Goal: Information Seeking & Learning: Learn about a topic

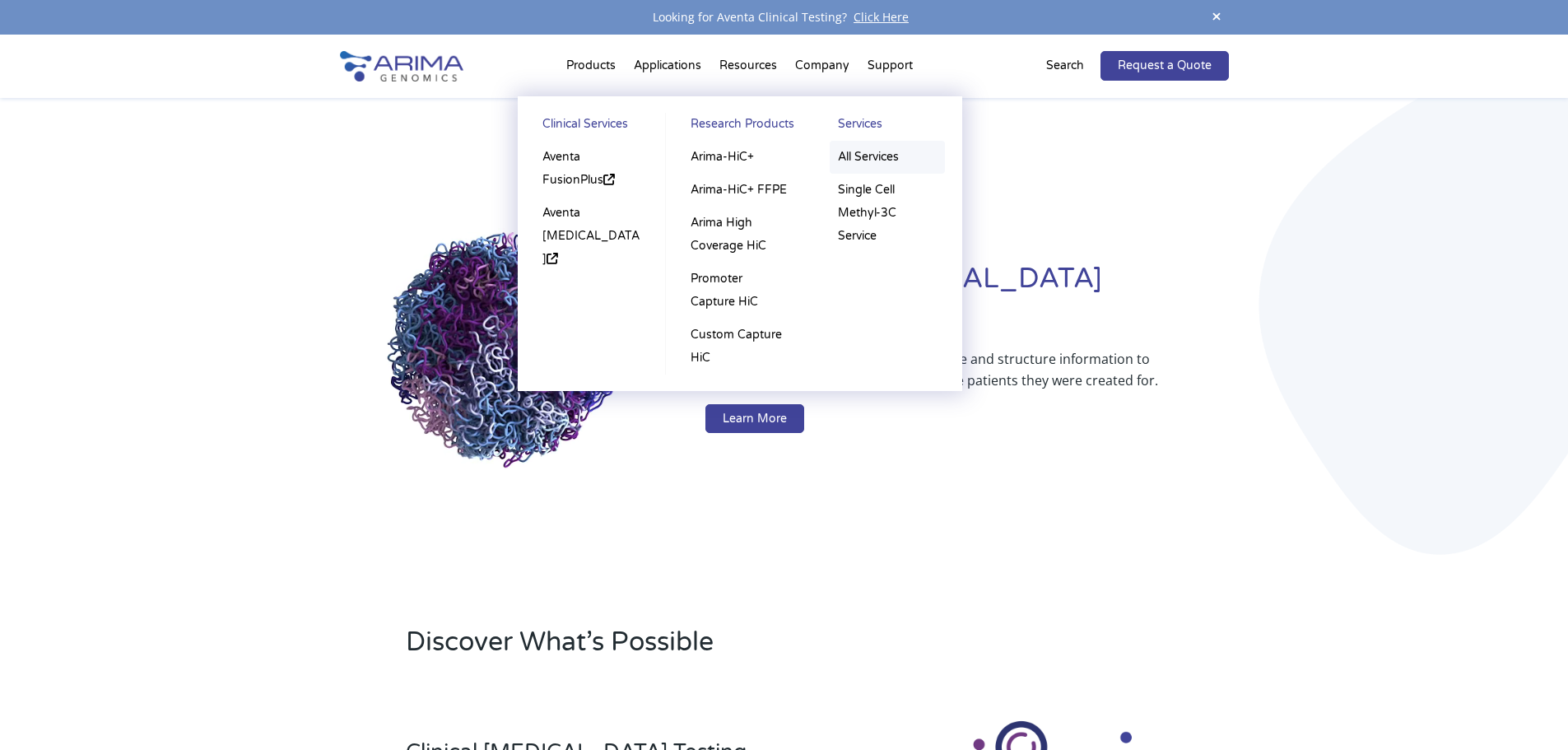
click at [883, 155] on link "All Services" at bounding box center [887, 157] width 115 height 33
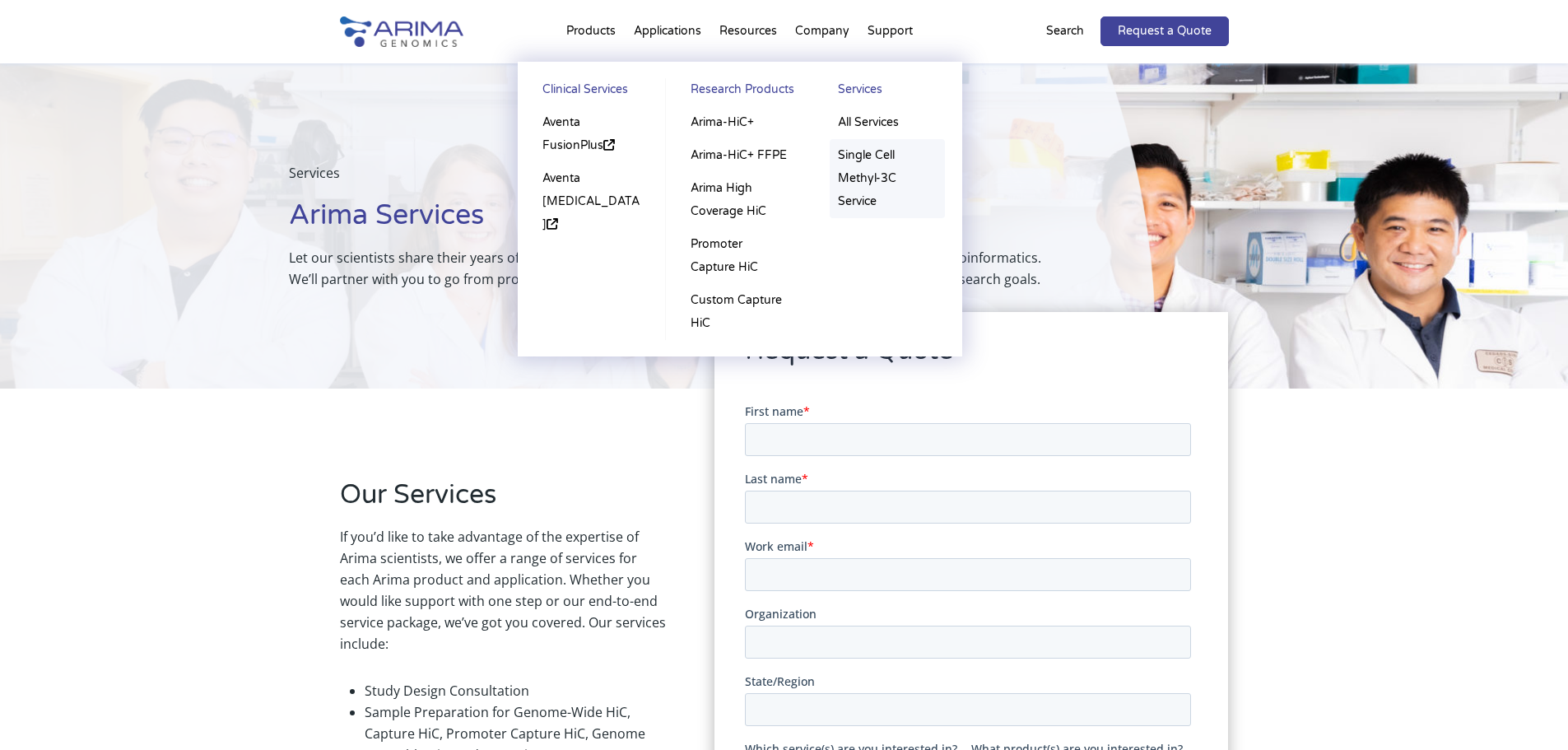
click at [876, 167] on link "Single Cell Methyl-3C Service" at bounding box center [887, 178] width 115 height 79
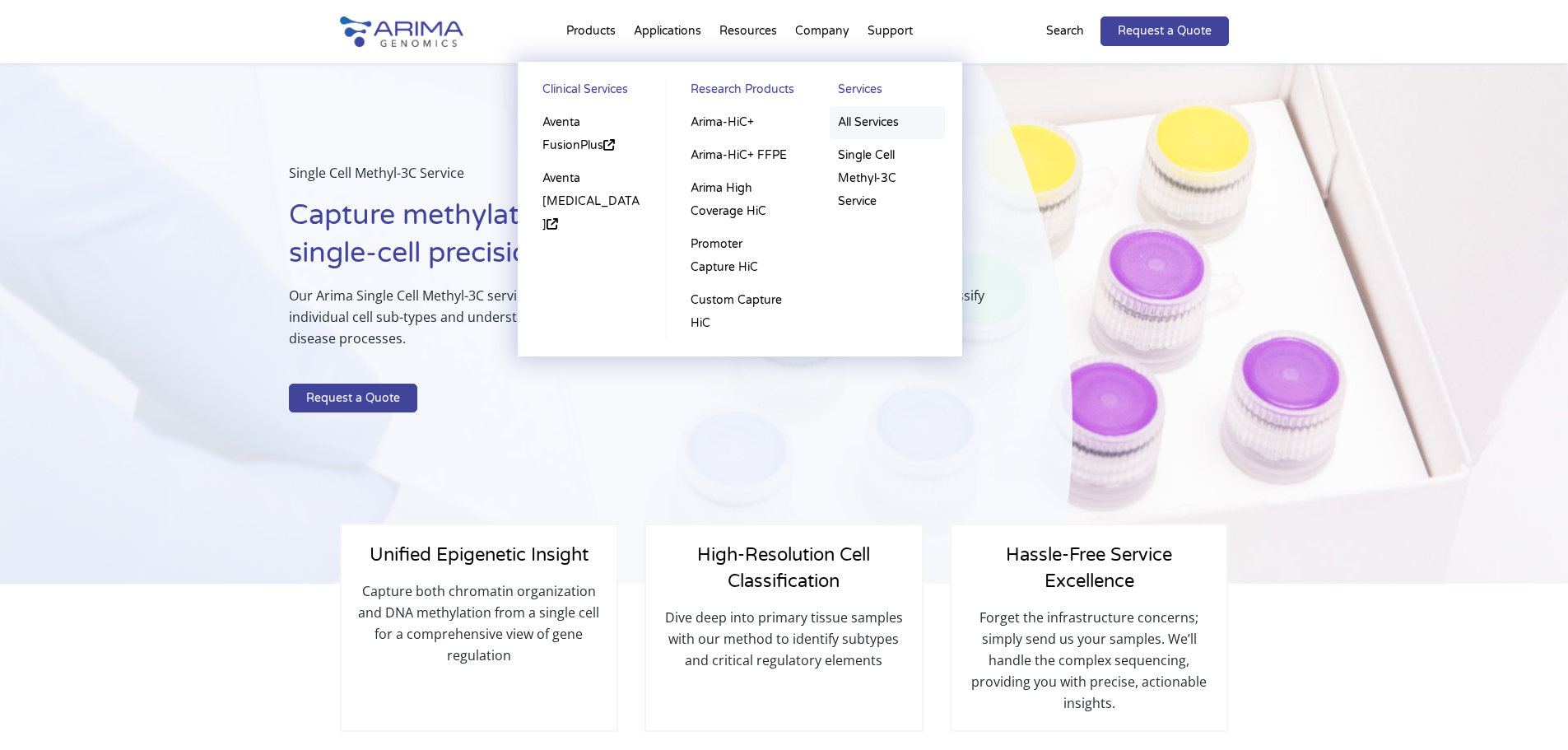
click at [857, 119] on link "All Services" at bounding box center [887, 123] width 115 height 33
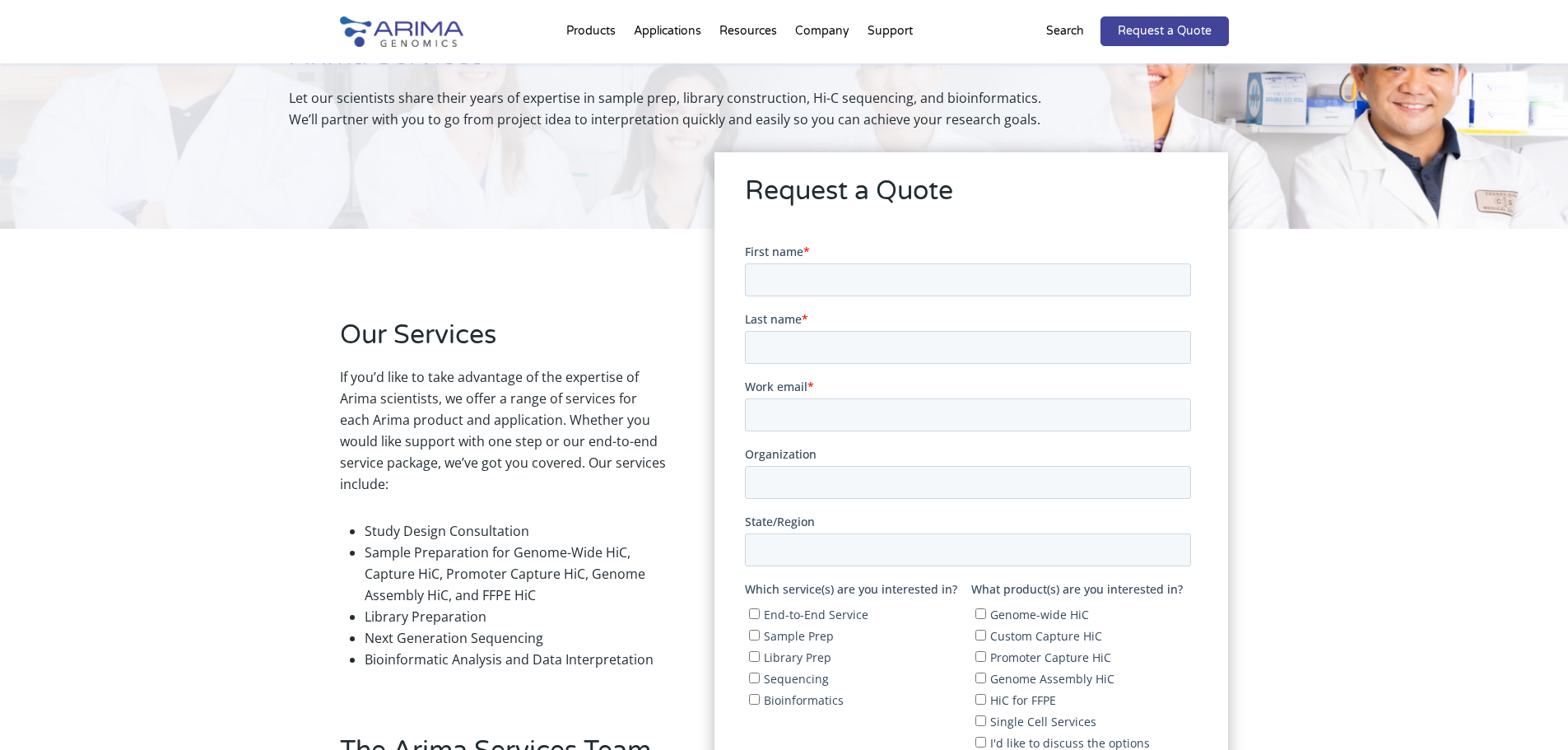
scroll to position [162, 0]
click at [545, 648] on li "Bioinformatic Analysis and Data Interpretation" at bounding box center [515, 656] width 301 height 21
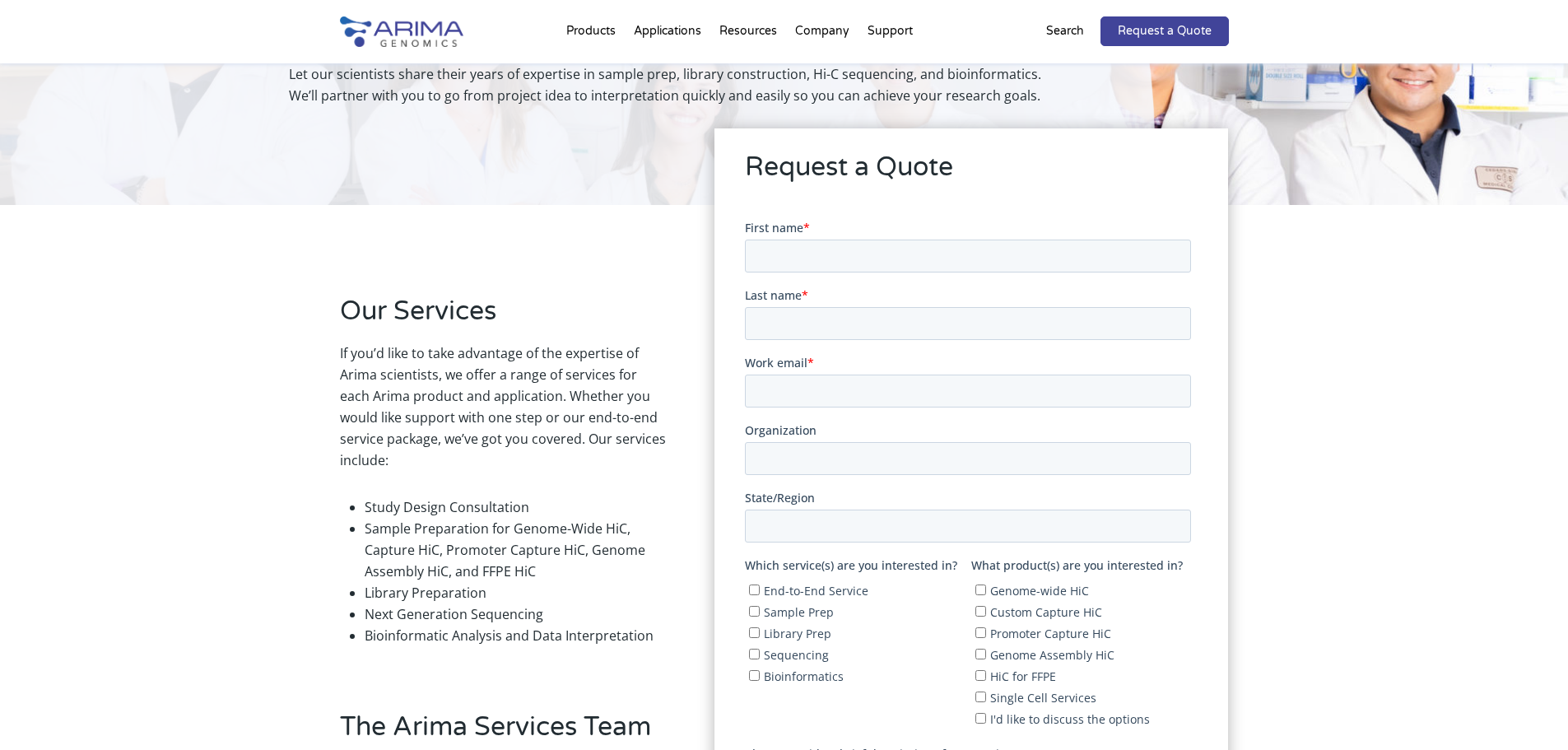
scroll to position [187, 0]
